Goal: Find specific page/section: Find specific page/section

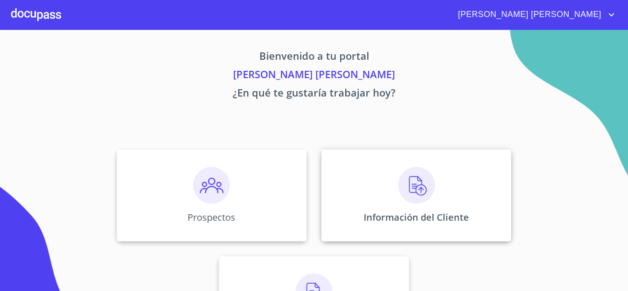
click at [402, 190] on img at bounding box center [416, 185] width 37 height 37
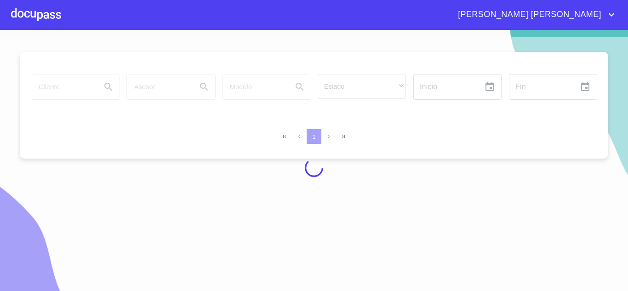
click at [30, 11] on div at bounding box center [36, 14] width 50 height 29
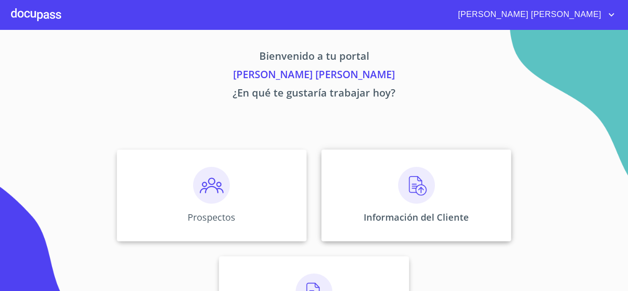
click at [401, 186] on img at bounding box center [416, 185] width 37 height 37
